Goal: Information Seeking & Learning: Learn about a topic

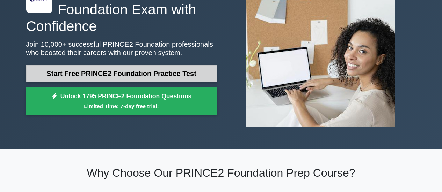
click at [141, 75] on link "Start Free PRINCE2 Foundation Practice Test" at bounding box center [121, 73] width 191 height 17
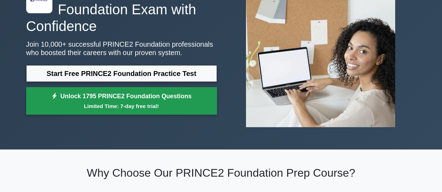
click at [120, 107] on small "Limited Time: 7-day free trial!" at bounding box center [121, 106] width 173 height 8
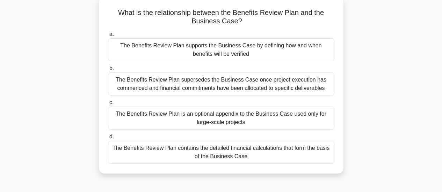
scroll to position [45, 0]
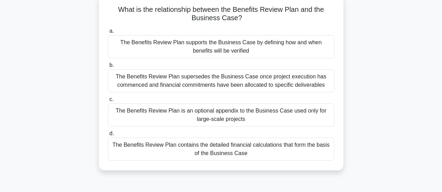
click at [176, 41] on div "The Benefits Review Plan supports the Business Case by defining how and when be…" at bounding box center [221, 46] width 226 height 23
click at [108, 34] on input "a. The Benefits Review Plan supports the Business Case by defining how and when…" at bounding box center [108, 31] width 0 height 5
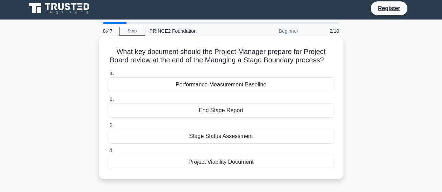
scroll to position [0, 0]
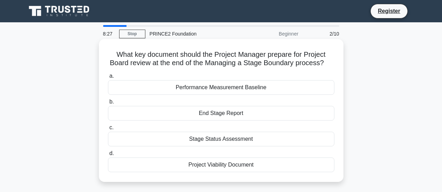
click at [235, 114] on div "End Stage Report" at bounding box center [221, 113] width 226 height 15
click at [108, 104] on input "b. End Stage Report" at bounding box center [108, 102] width 0 height 5
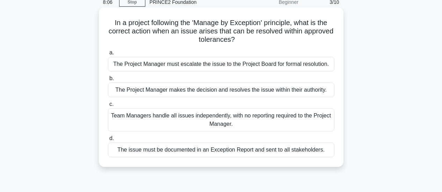
scroll to position [35, 0]
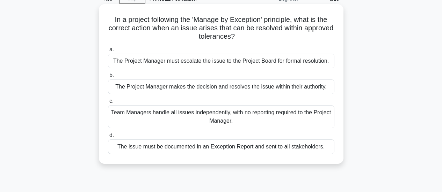
click at [233, 89] on div "The Project Manager makes the decision and resolves the issue within their auth…" at bounding box center [221, 87] width 226 height 15
click at [108, 78] on input "b. The Project Manager makes the decision and resolves the issue within their a…" at bounding box center [108, 75] width 0 height 5
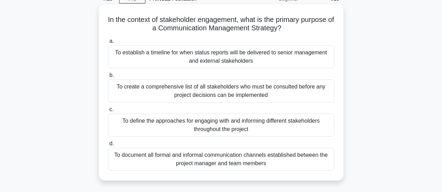
click at [169, 123] on div "To define the approaches for engaging with and informing different stakeholders…" at bounding box center [221, 125] width 226 height 23
click at [108, 112] on input "c. To define the approaches for engaging with and informing different stakehold…" at bounding box center [108, 110] width 0 height 5
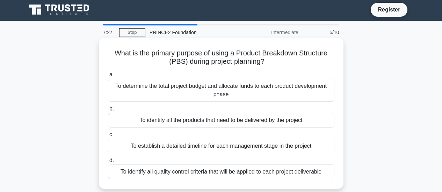
scroll to position [0, 0]
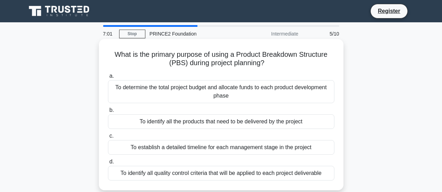
click at [221, 126] on div "To identify all the products that need to be delivered by the project" at bounding box center [221, 122] width 226 height 15
click at [108, 113] on input "b. To identify all the products that need to be delivered by the project" at bounding box center [108, 110] width 0 height 5
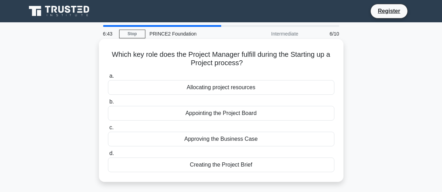
scroll to position [35, 0]
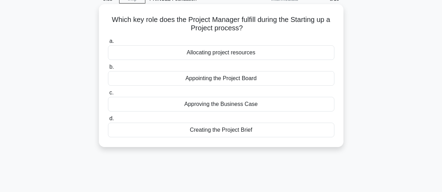
click at [219, 132] on div "Creating the Project Brief" at bounding box center [221, 130] width 226 height 15
click at [152, 130] on div "Creating the Project Brief" at bounding box center [221, 130] width 226 height 15
click at [108, 121] on input "d. Creating the Project Brief" at bounding box center [108, 119] width 0 height 5
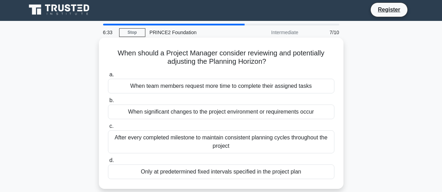
scroll to position [0, 0]
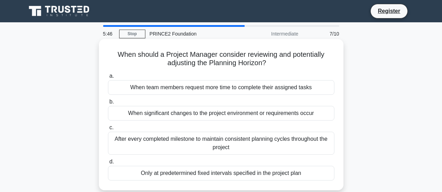
click at [278, 116] on div "When significant changes to the project environment or requirements occur" at bounding box center [221, 113] width 226 height 15
click at [108, 104] on input "b. When significant changes to the project environment or requirements occur" at bounding box center [108, 102] width 0 height 5
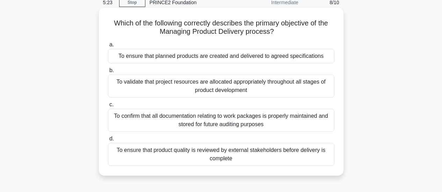
scroll to position [35, 0]
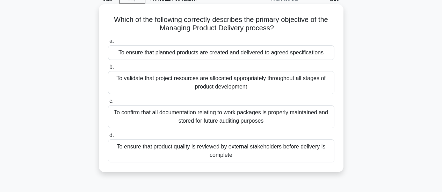
click at [212, 150] on div "To ensure that product quality is reviewed by external stakeholders before deli…" at bounding box center [221, 151] width 226 height 23
click at [108, 138] on input "d. To ensure that product quality is reviewed by external stakeholders before d…" at bounding box center [108, 135] width 0 height 5
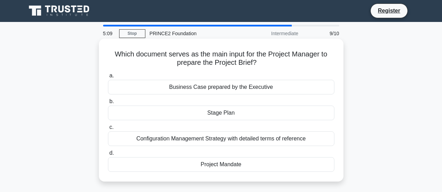
scroll to position [0, 0]
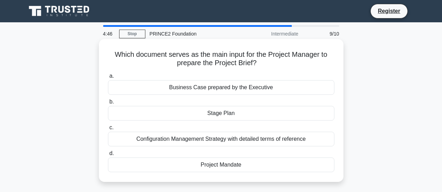
click at [212, 90] on div "Business Case prepared by the Executive" at bounding box center [221, 87] width 226 height 15
click at [108, 79] on input "a. Business Case prepared by the Executive" at bounding box center [108, 76] width 0 height 5
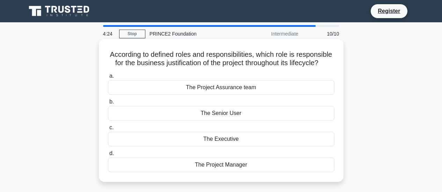
click at [232, 147] on div "The Executive" at bounding box center [221, 139] width 226 height 15
click at [108, 130] on input "c. The Executive" at bounding box center [108, 128] width 0 height 5
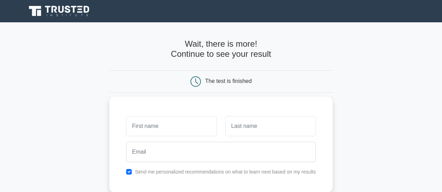
click at [154, 129] on input "text" at bounding box center [171, 126] width 90 height 20
type input "aicha"
click at [238, 129] on input "text" at bounding box center [270, 126] width 90 height 20
type input "rabahi"
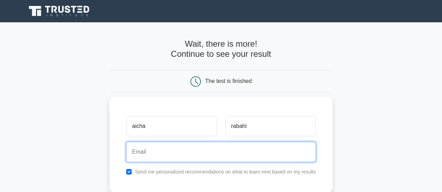
click at [174, 148] on input "email" at bounding box center [221, 152] width 190 height 20
type input "aicharabahi@hotmail.com"
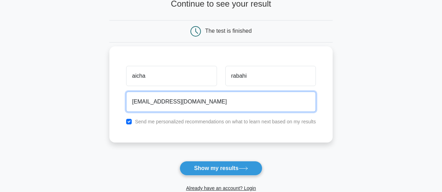
scroll to position [70, 0]
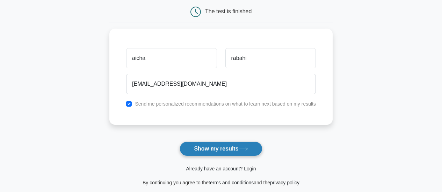
click at [212, 151] on button "Show my results" at bounding box center [221, 149] width 82 height 15
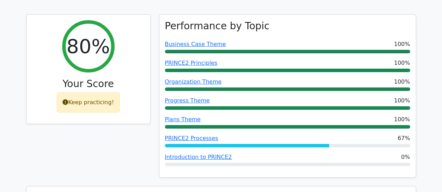
scroll to position [245, 0]
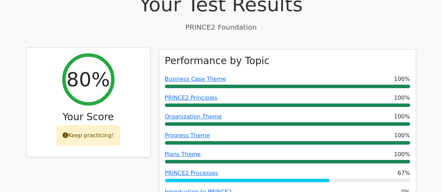
click at [93, 126] on div "Keep practicing!" at bounding box center [88, 136] width 63 height 20
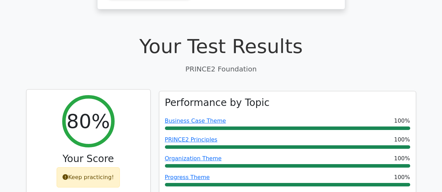
scroll to position [210, 0]
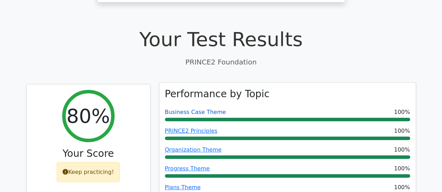
click at [188, 109] on link "Business Case Theme" at bounding box center [195, 112] width 61 height 7
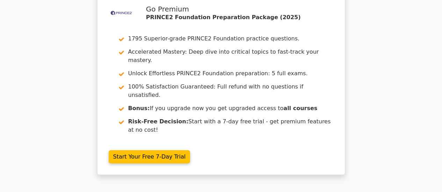
scroll to position [0, 0]
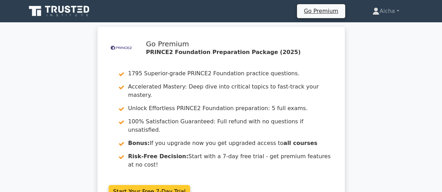
click at [143, 185] on link "Start Your Free 7-Day Trial" at bounding box center [150, 191] width 82 height 13
